Goal: Task Accomplishment & Management: Manage account settings

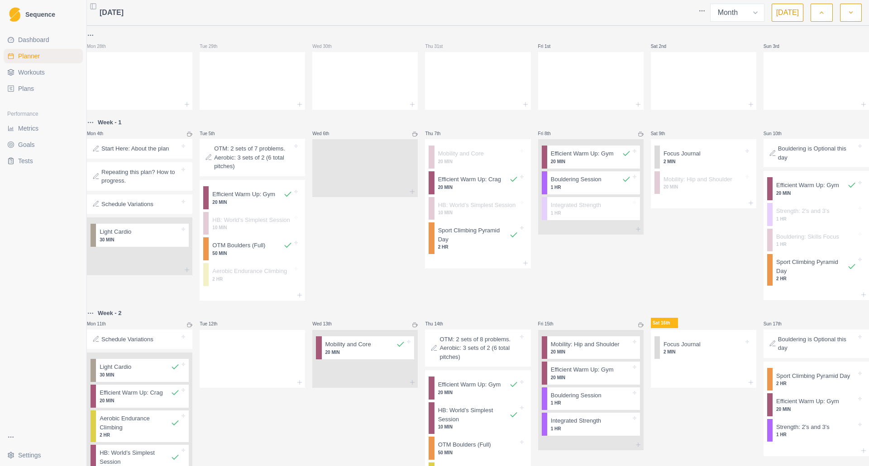
select select "month"
click at [352, 247] on div "Wed 6th" at bounding box center [364, 209] width 105 height 184
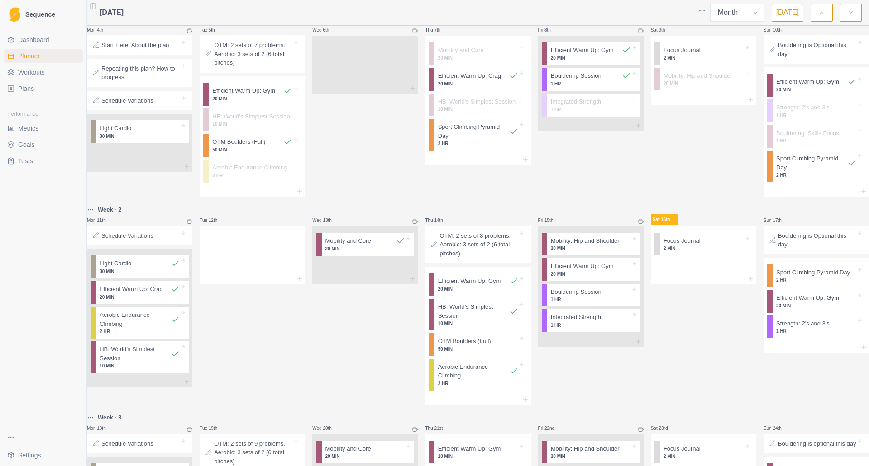
scroll to position [109, 0]
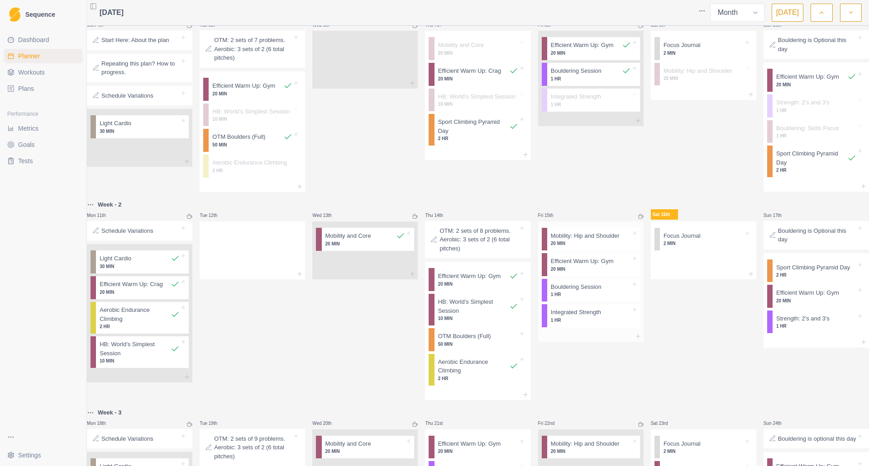
click at [572, 247] on p "20 MIN" at bounding box center [591, 243] width 80 height 7
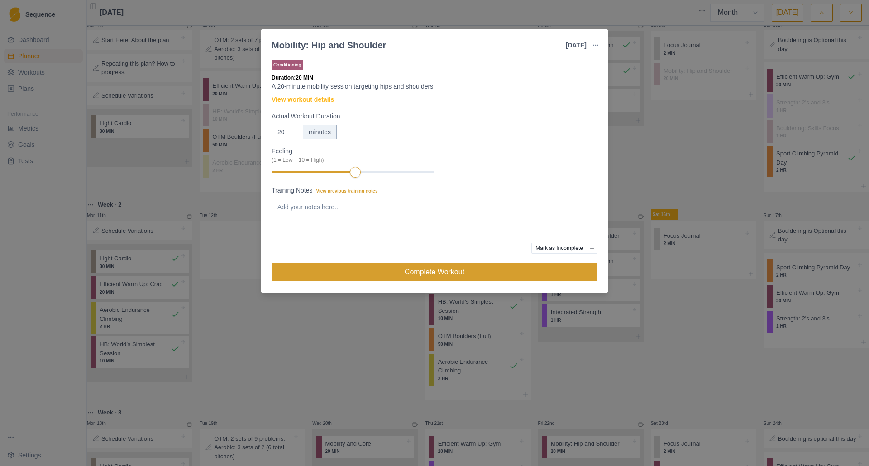
click at [460, 279] on button "Complete Workout" at bounding box center [434, 272] width 326 height 18
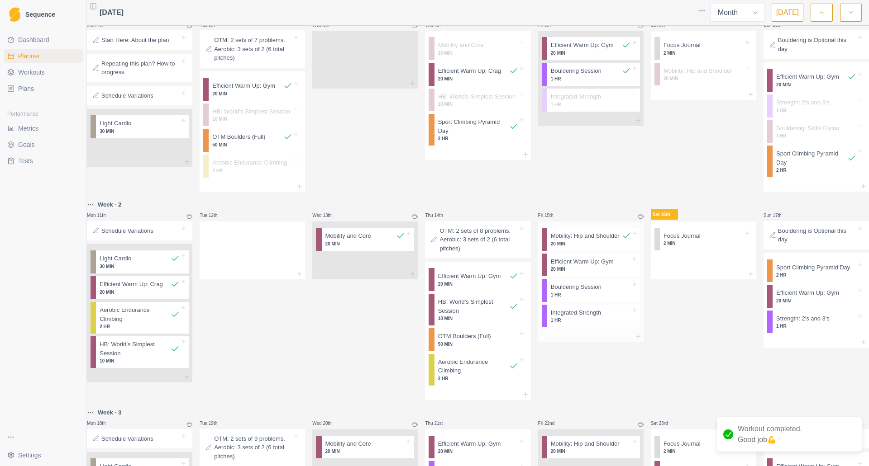
click at [551, 266] on p "Efficient Warm Up: Gym" at bounding box center [582, 261] width 63 height 9
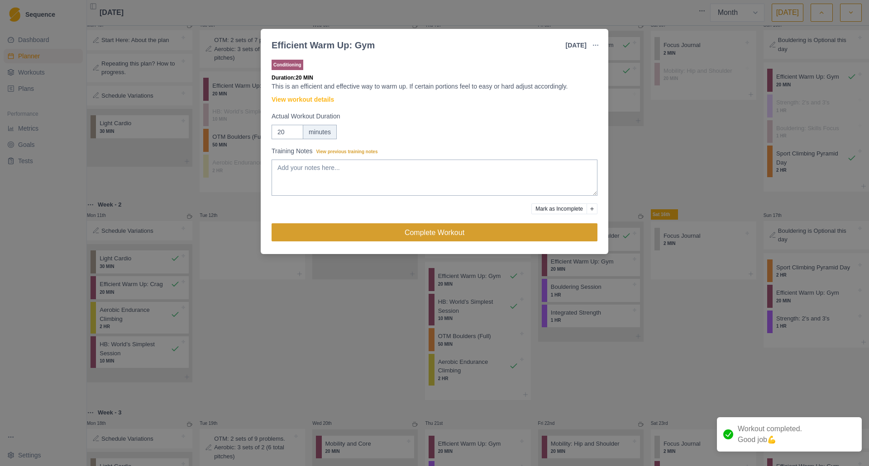
click at [504, 233] on button "Complete Workout" at bounding box center [434, 232] width 326 height 18
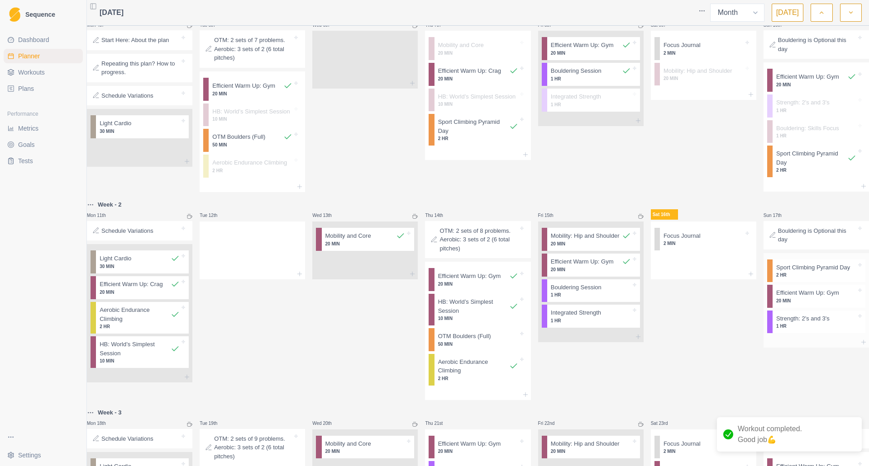
click at [801, 278] on p "2 HR" at bounding box center [816, 275] width 80 height 7
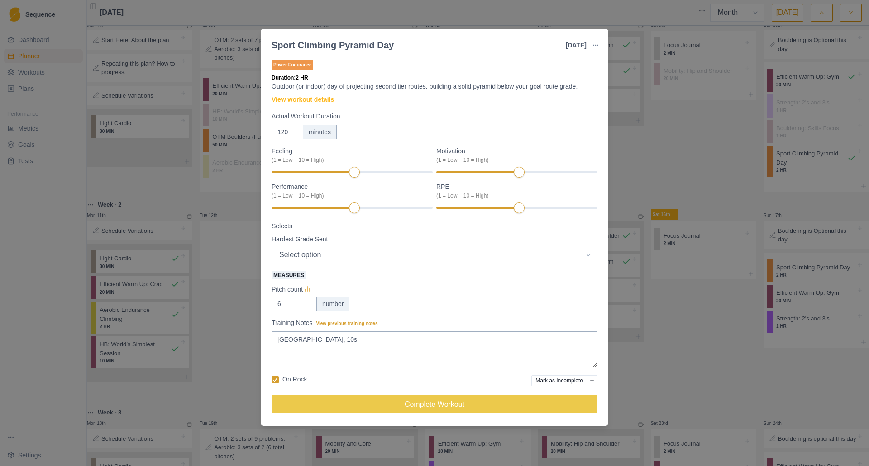
click at [648, 135] on div "Sport Climbing Pyramid Day [DATE] Link To Goal View Workout Metrics Edit Origin…" at bounding box center [434, 233] width 869 height 466
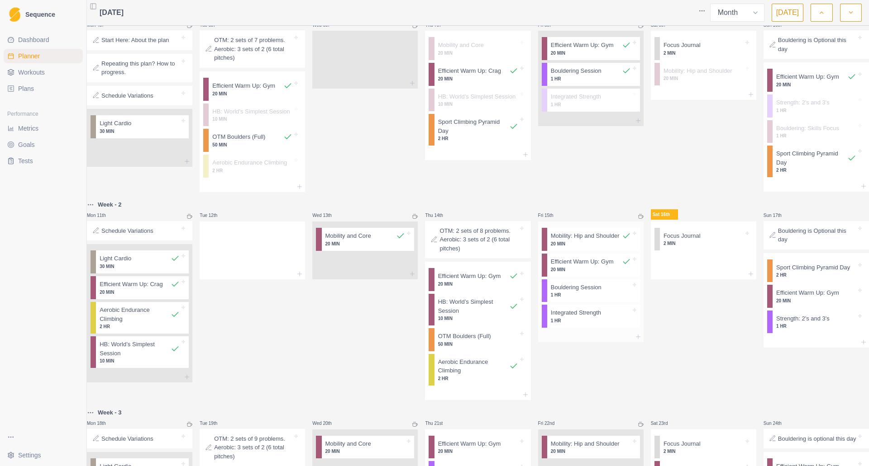
click at [573, 299] on p "1 HR" at bounding box center [591, 295] width 80 height 7
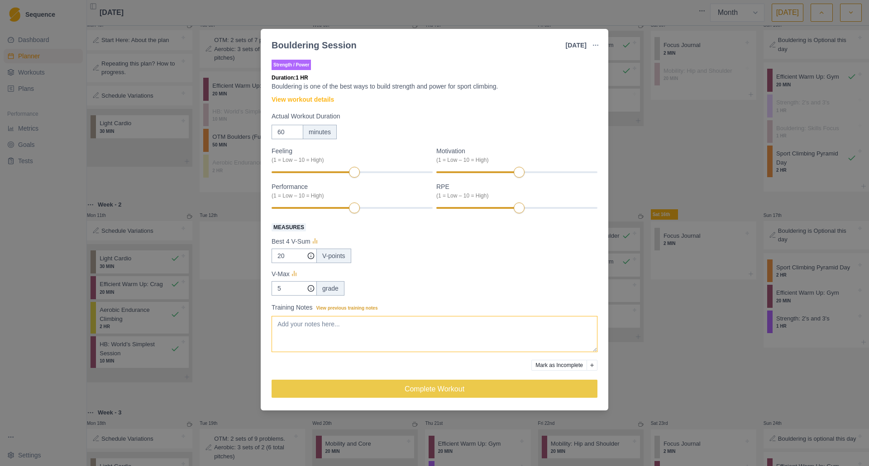
click at [403, 318] on textarea "Training Notes View previous training notes" at bounding box center [434, 334] width 326 height 36
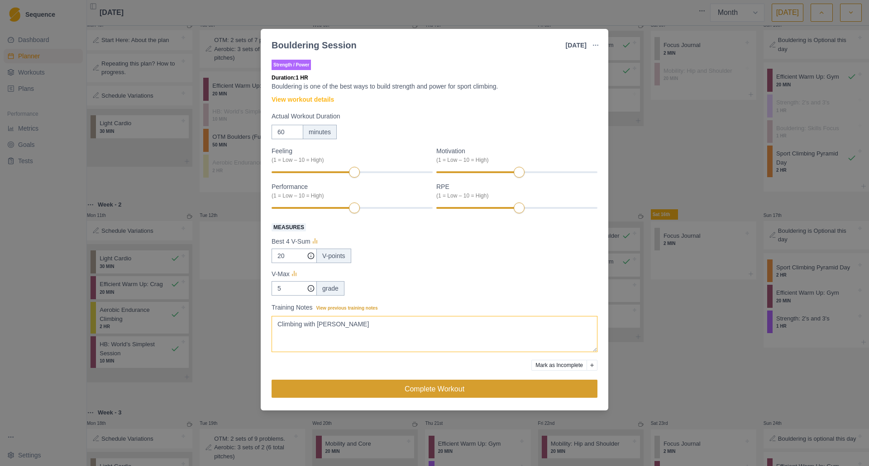
type textarea "Climbing with [PERSON_NAME]"
click at [404, 384] on button "Complete Workout" at bounding box center [434, 389] width 326 height 18
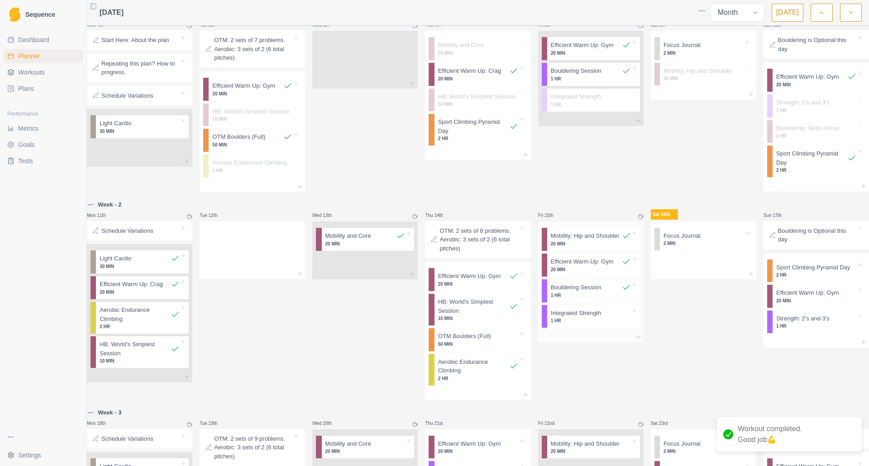
click at [559, 324] on p "1 HR" at bounding box center [591, 321] width 80 height 7
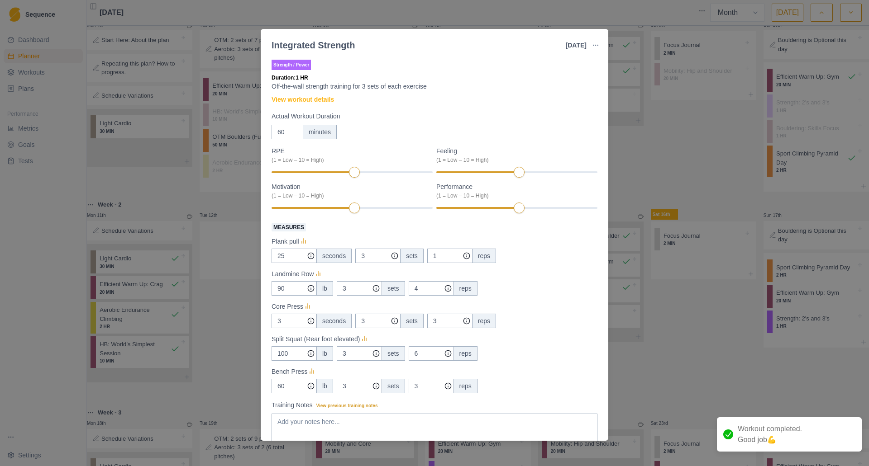
click at [563, 336] on div "Split Squat (Rear foot elevated)" at bounding box center [434, 339] width 326 height 11
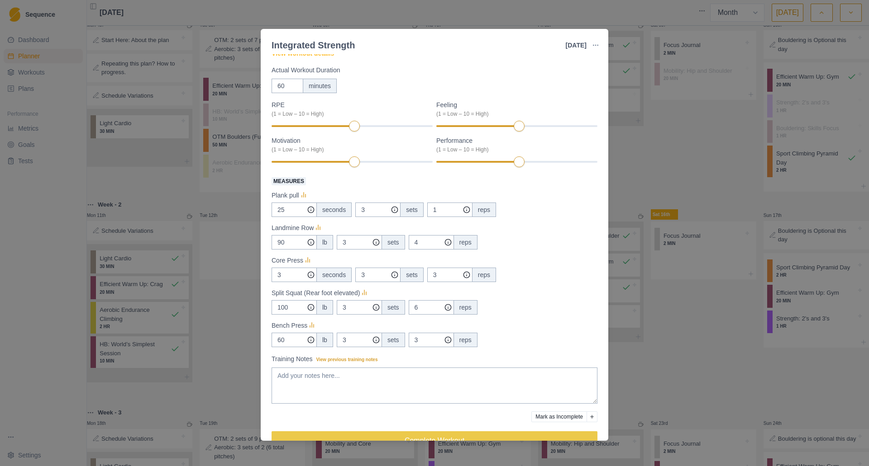
scroll to position [67, 0]
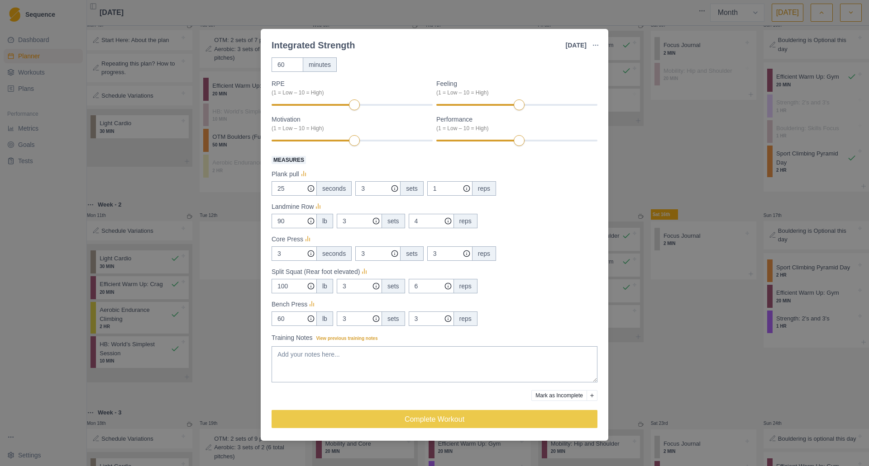
click at [565, 393] on button "Mark as Incomplete" at bounding box center [559, 395] width 56 height 11
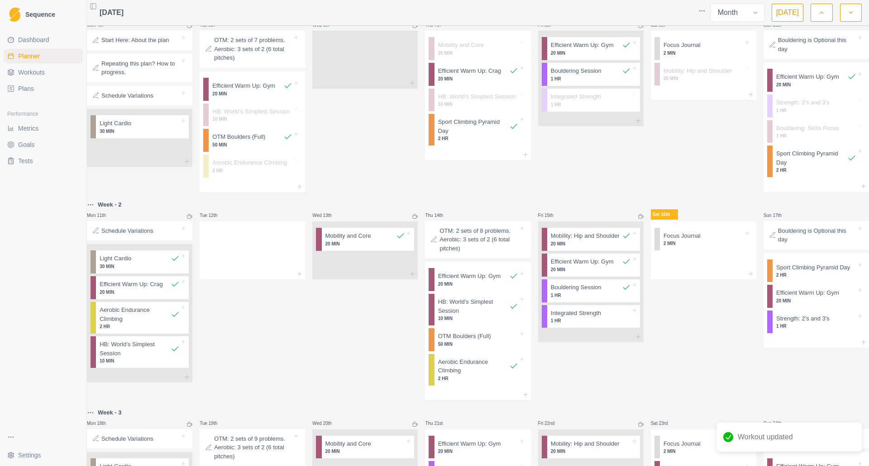
click at [697, 326] on div "Sat 16th Focus Journal 2 MIN" at bounding box center [702, 299] width 105 height 201
click at [579, 324] on p "1 HR" at bounding box center [591, 321] width 80 height 7
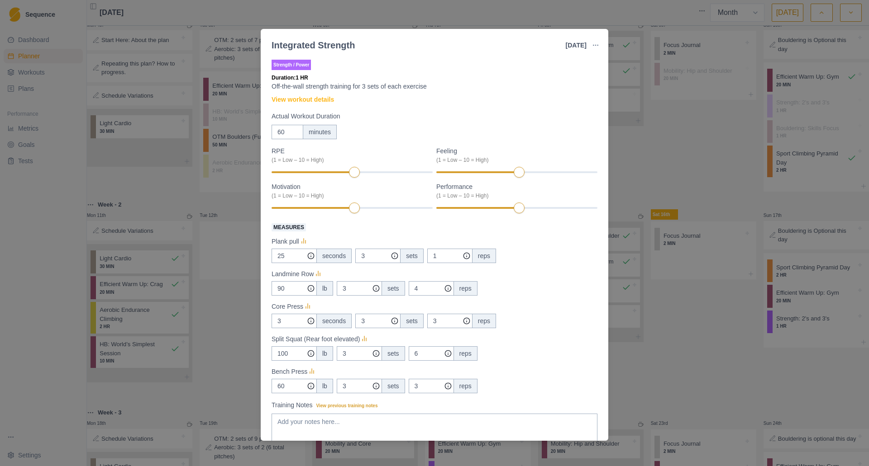
click at [579, 335] on div "Split Squat (Rear foot elevated)" at bounding box center [434, 339] width 326 height 11
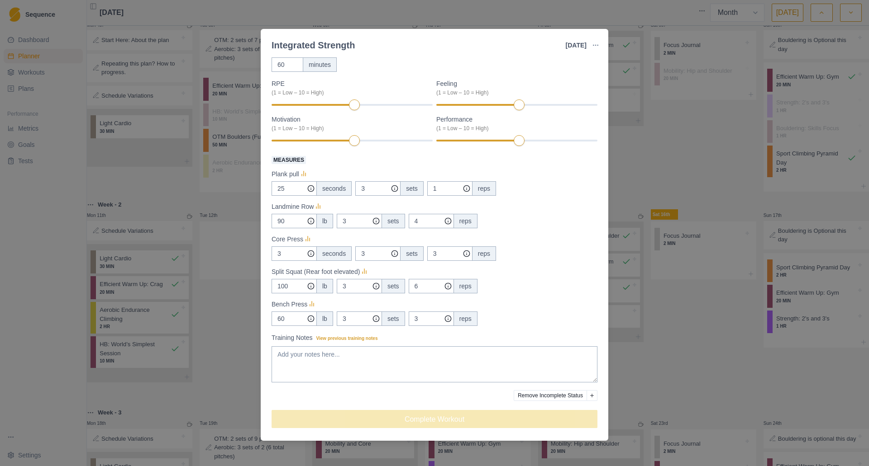
click at [664, 135] on div "Integrated Strength [DATE] Link To Goal View Workout Metrics Edit Original Work…" at bounding box center [434, 233] width 869 height 466
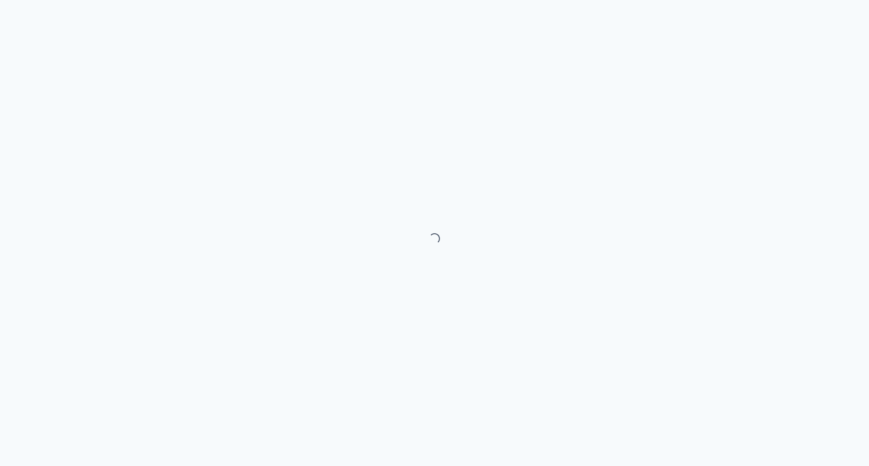
select select "month"
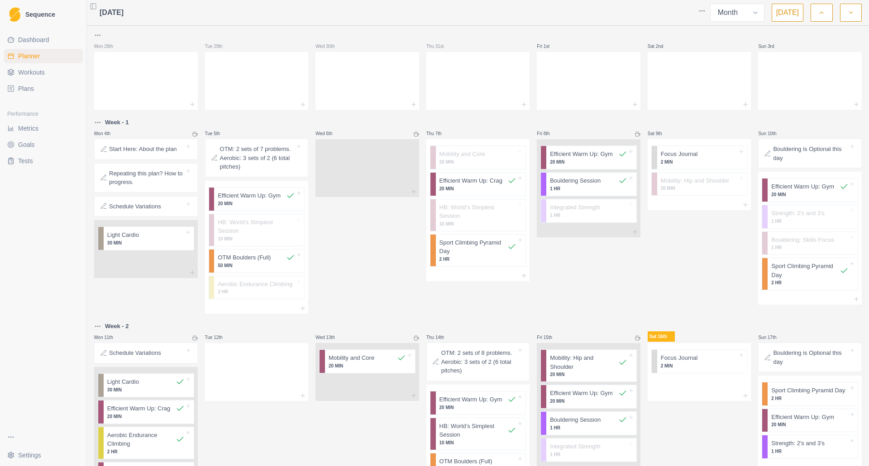
click at [379, 321] on div at bounding box center [367, 326] width 104 height 11
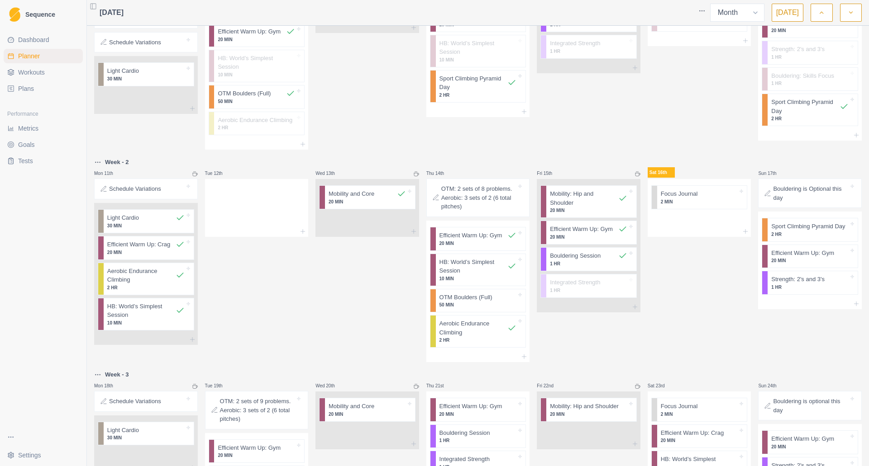
scroll to position [163, 0]
click at [461, 303] on p "50 MIN" at bounding box center [477, 306] width 77 height 7
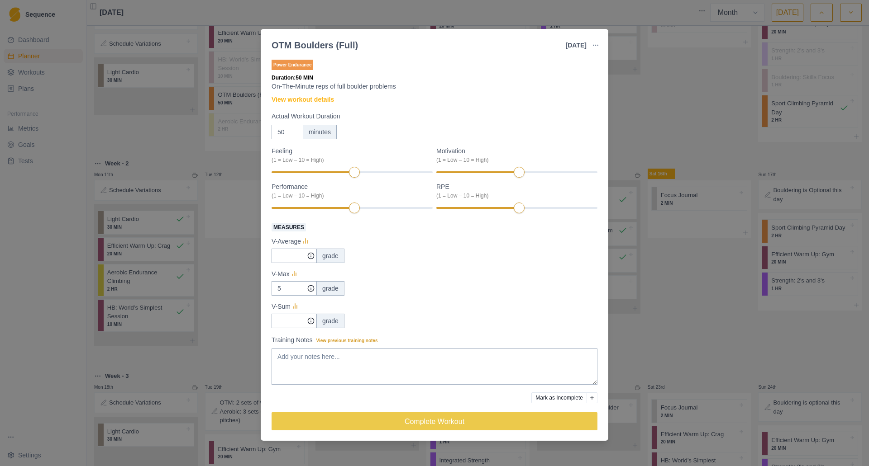
click at [548, 397] on button "Mark as Incomplete" at bounding box center [559, 398] width 56 height 11
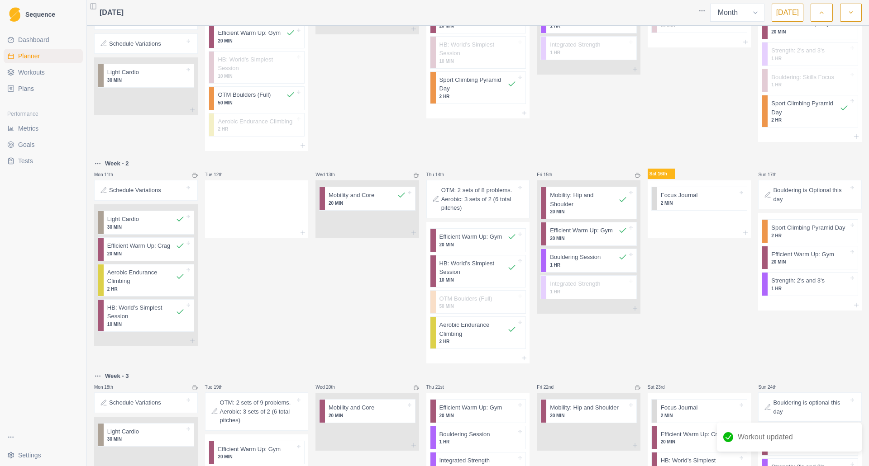
click at [583, 332] on div "Fri 15th Mobility: Hip and Shoulder 20 MIN Efficient Warm Up: Gym 20 MIN Boulde…" at bounding box center [588, 260] width 104 height 205
